Goal: Navigation & Orientation: Understand site structure

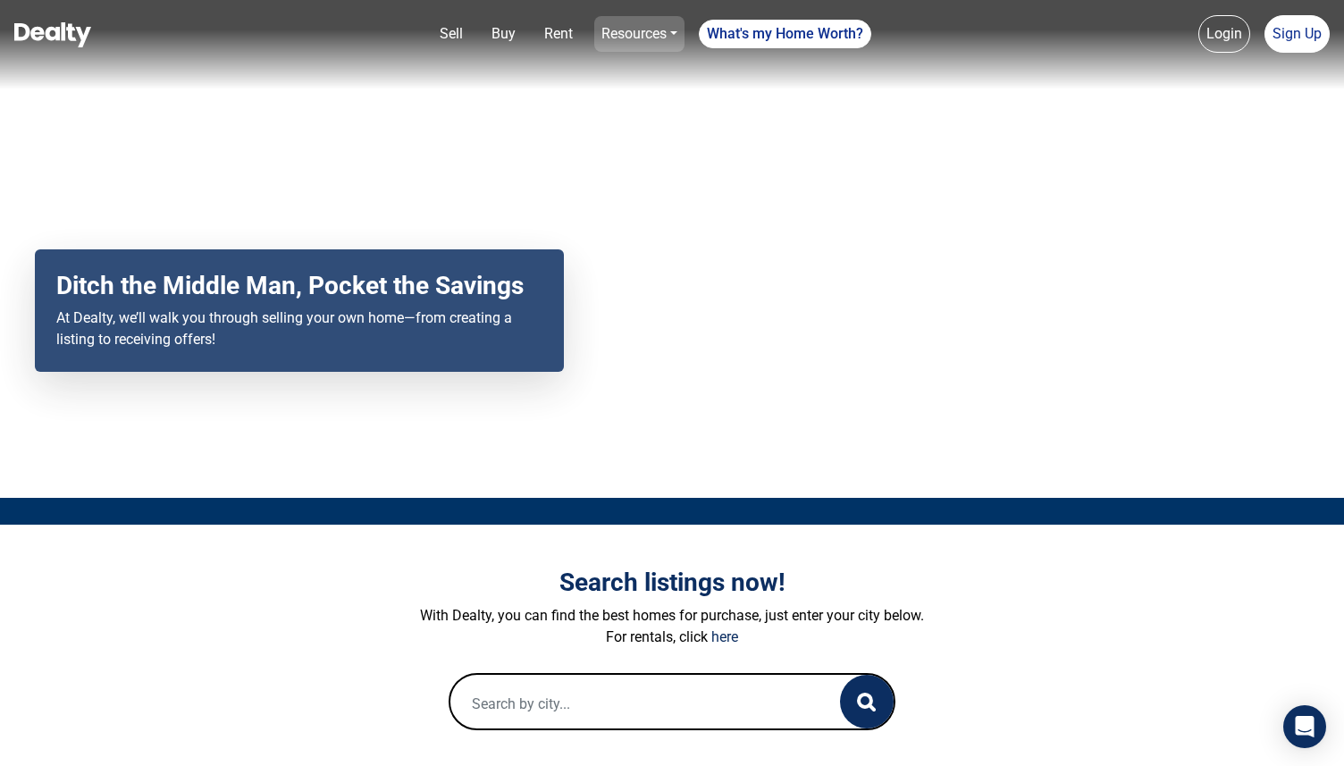
click at [652, 30] on link "Resources" at bounding box center [639, 34] width 90 height 36
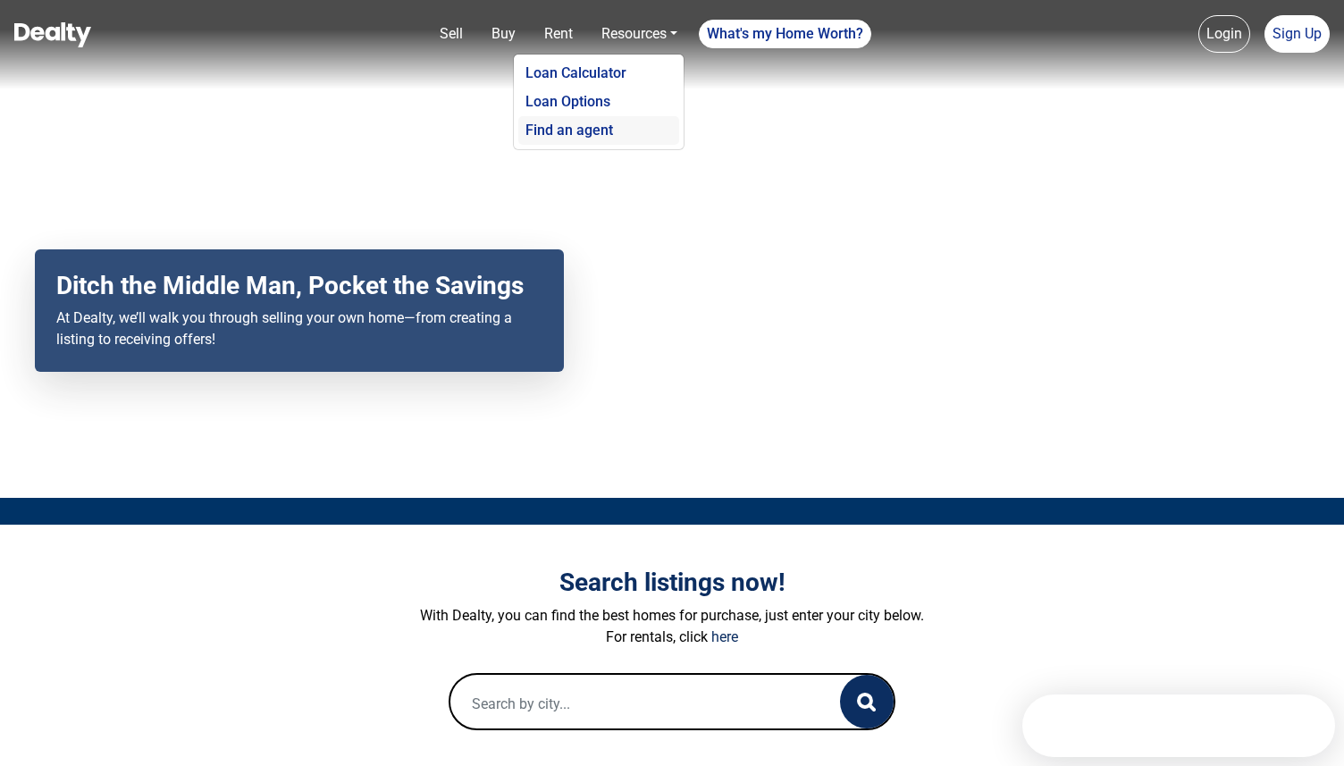
click at [590, 127] on link "Find an agent" at bounding box center [598, 130] width 161 height 29
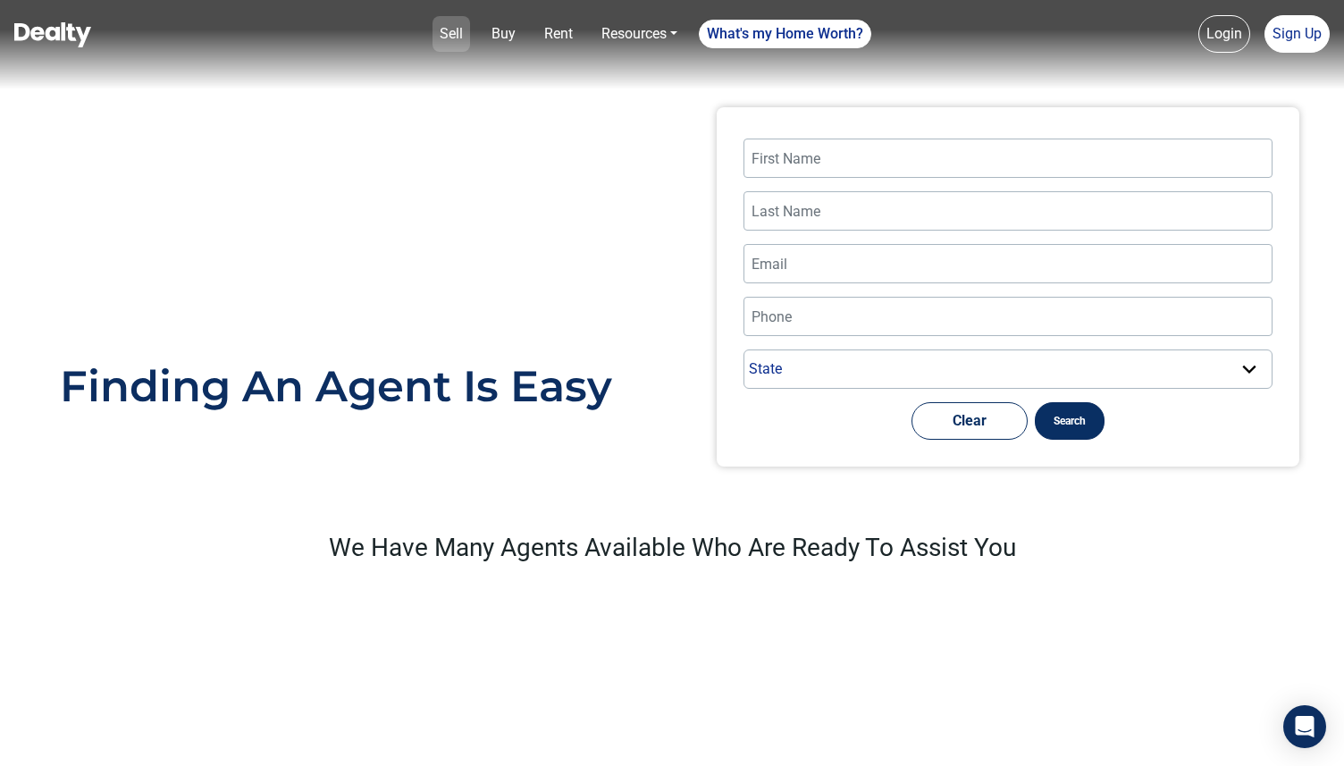
click at [454, 40] on link "Sell" at bounding box center [451, 34] width 38 height 36
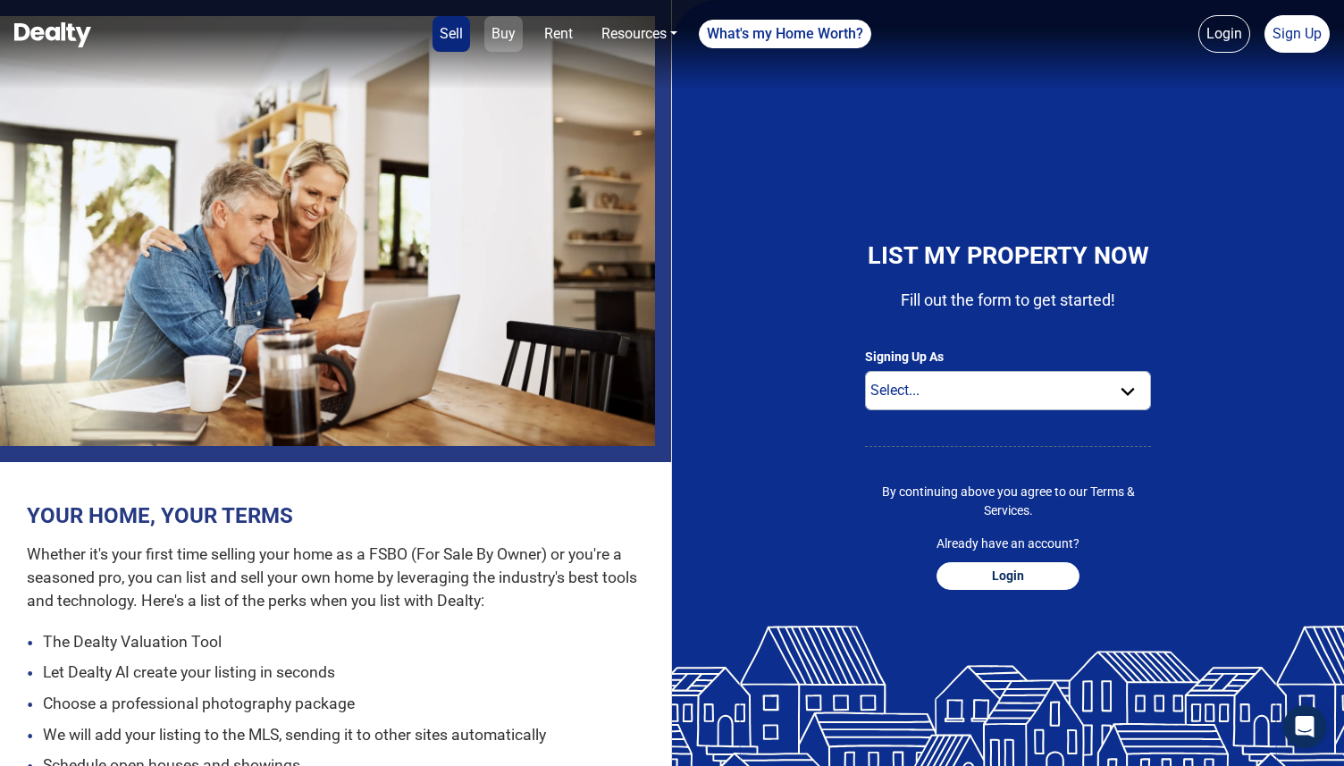
click at [504, 31] on link "Buy" at bounding box center [503, 34] width 38 height 36
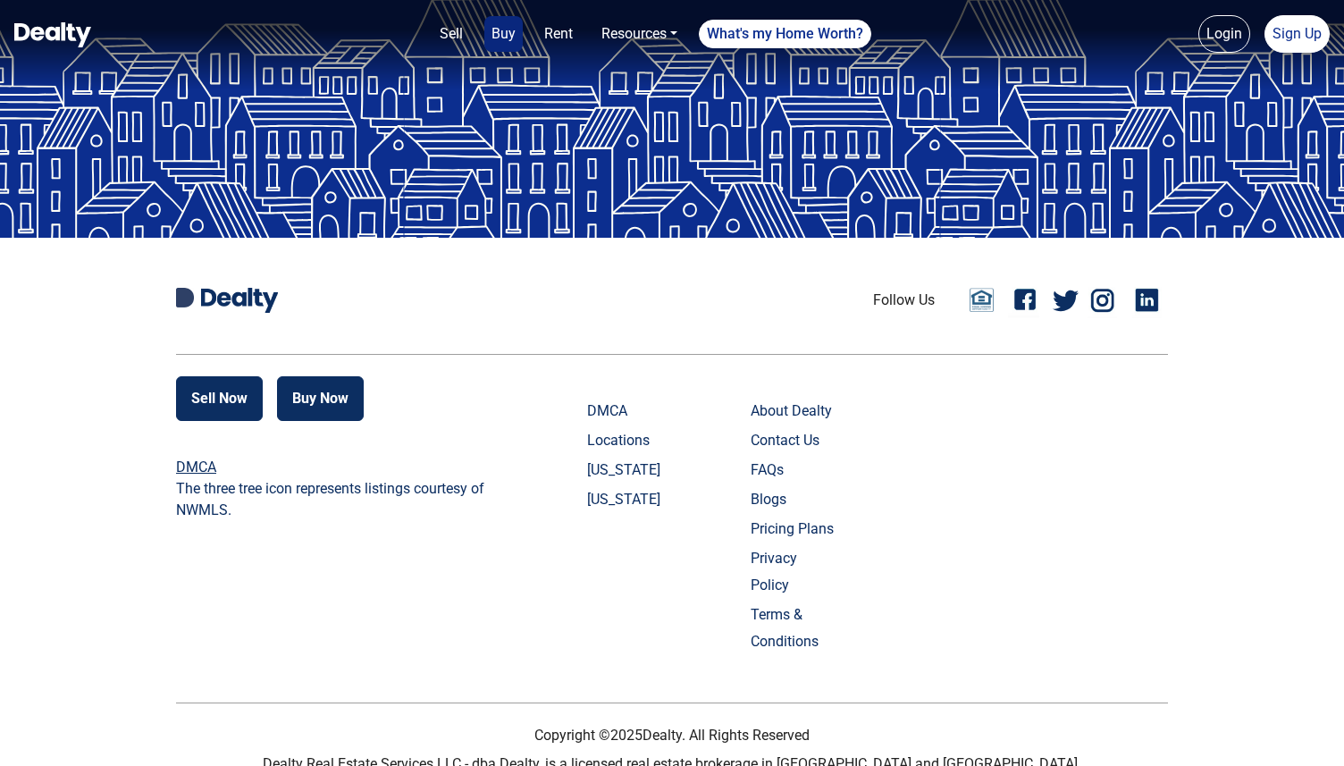
scroll to position [4329, 0]
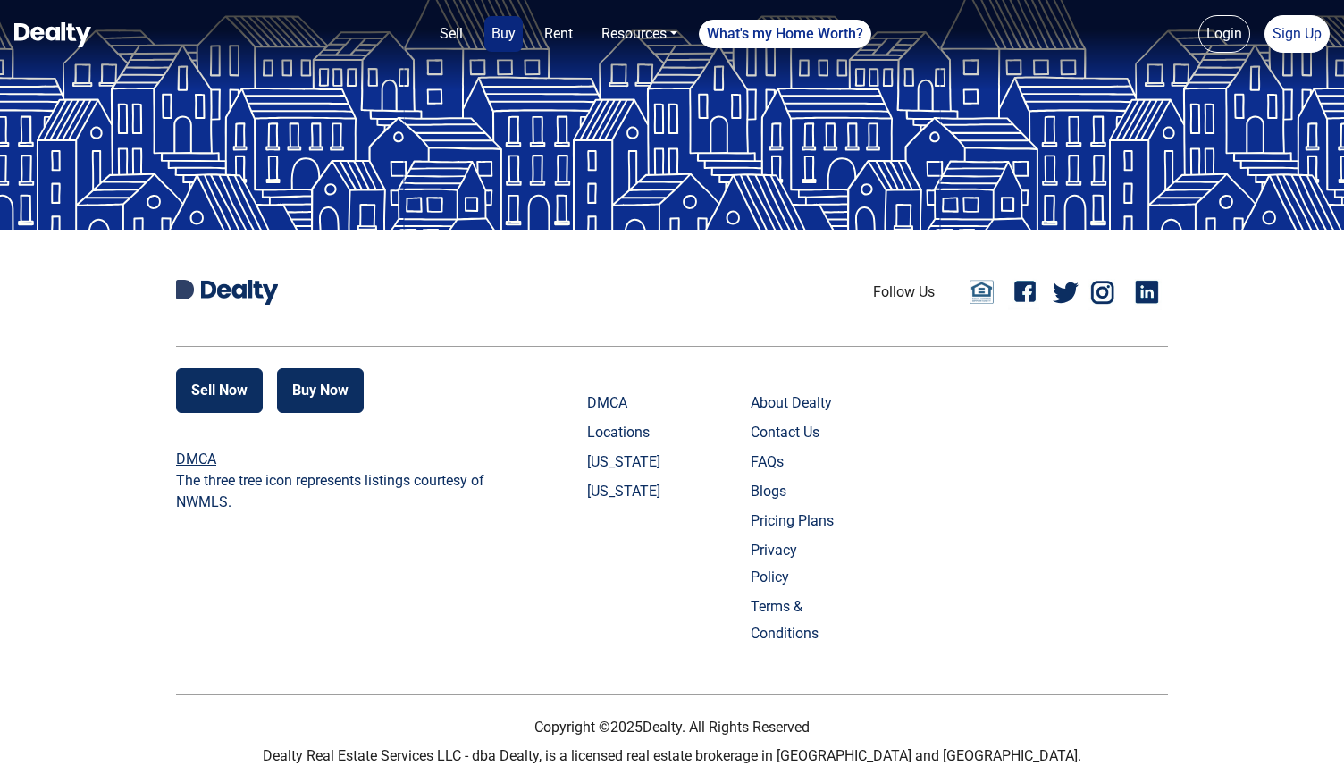
click at [792, 405] on link "About Dealty" at bounding box center [794, 402] width 88 height 27
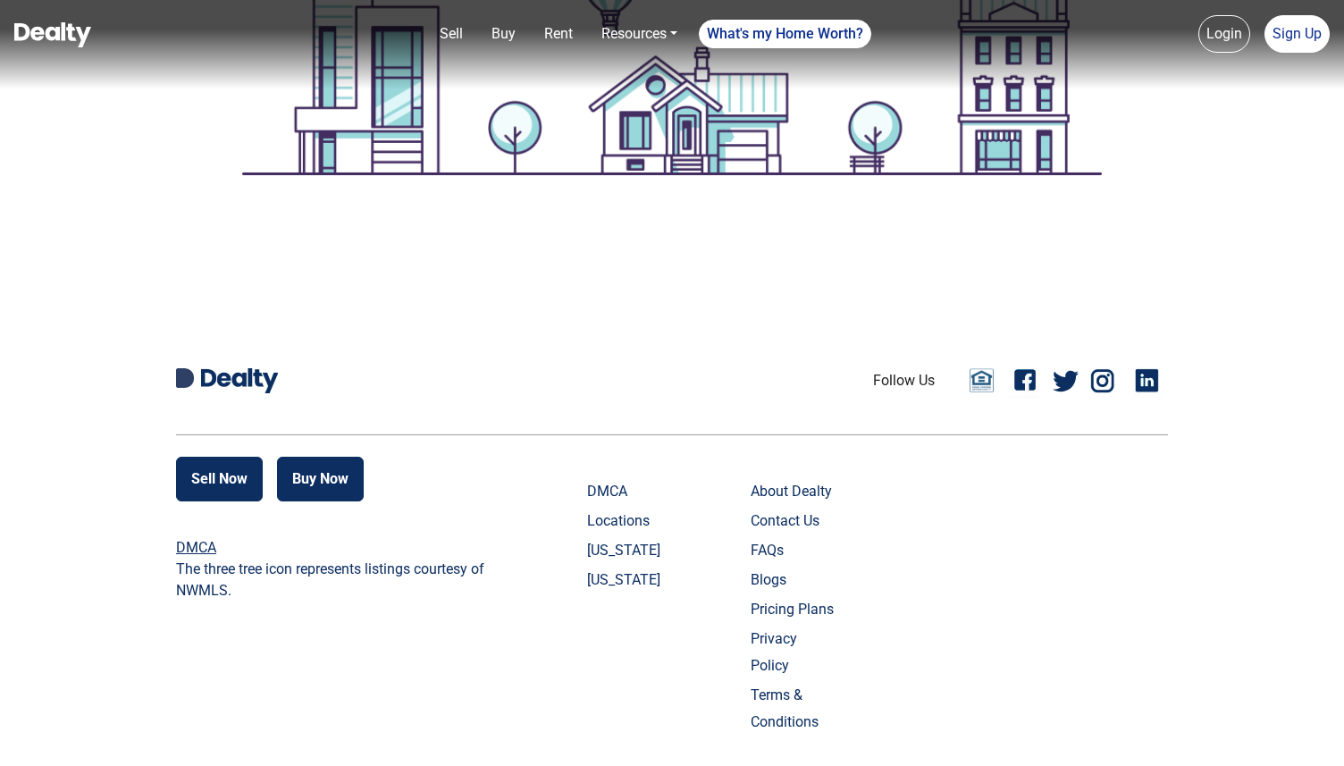
scroll to position [1721, 0]
click at [610, 484] on link "DMCA" at bounding box center [631, 490] width 88 height 27
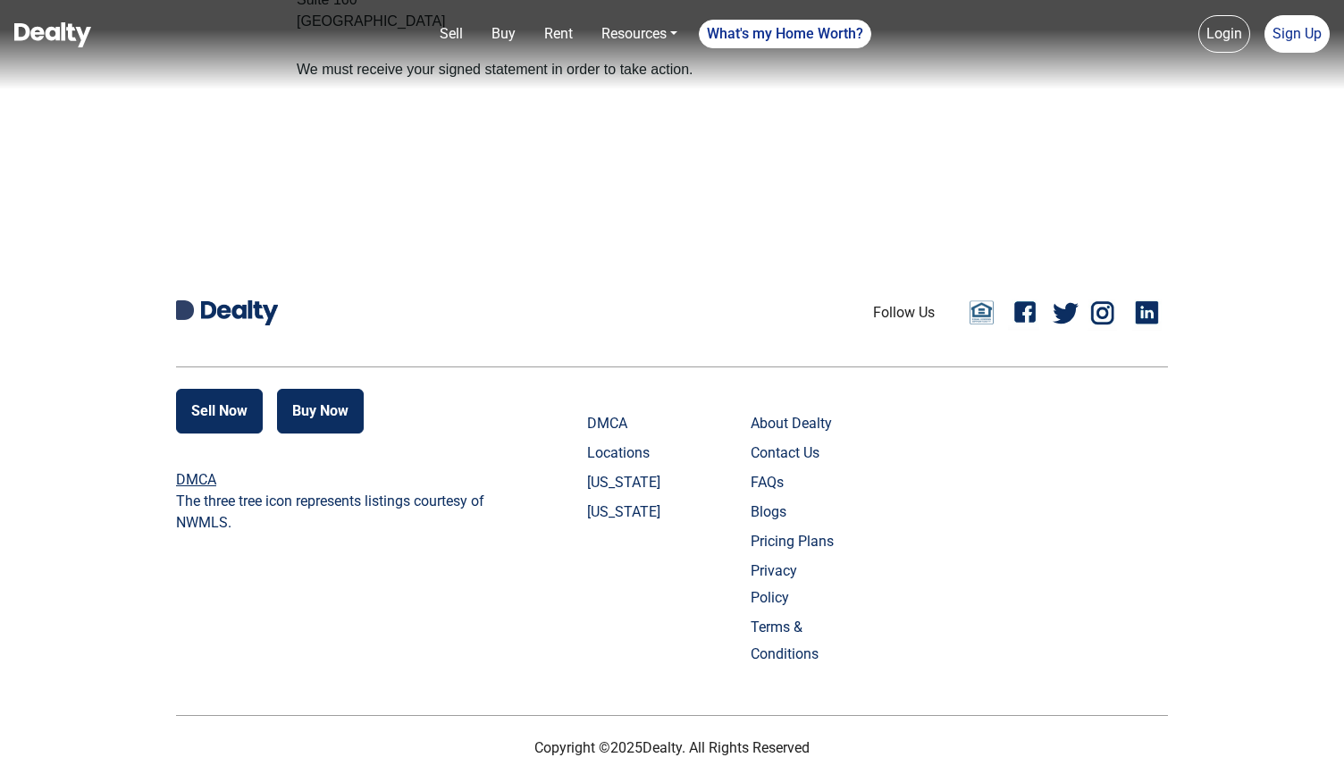
scroll to position [836, 0]
